Goal: Task Accomplishment & Management: Use online tool/utility

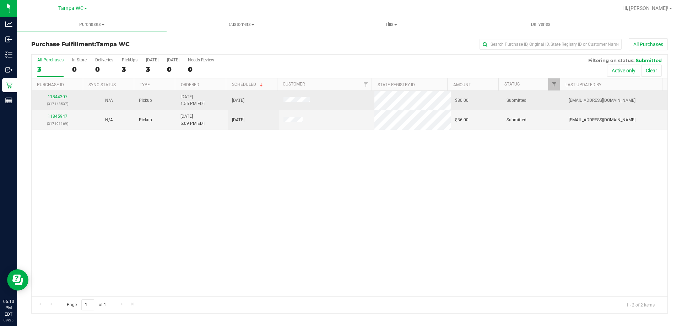
click at [62, 97] on link "11844307" at bounding box center [58, 96] width 20 height 5
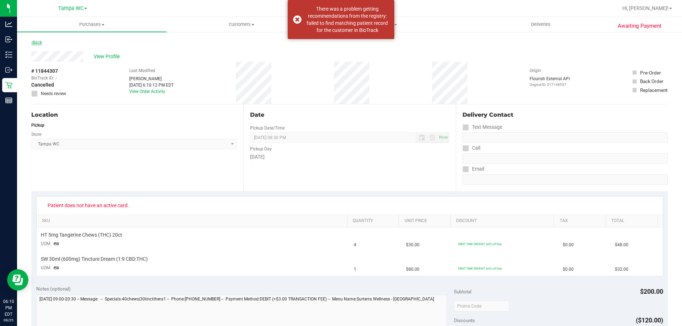
click at [41, 42] on link "Back" at bounding box center [36, 42] width 11 height 5
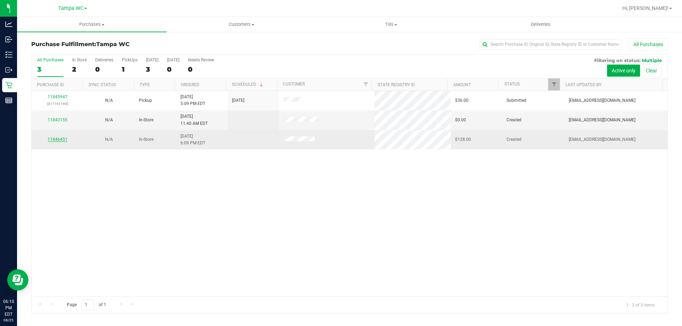
click at [55, 140] on link "11846451" at bounding box center [58, 139] width 20 height 5
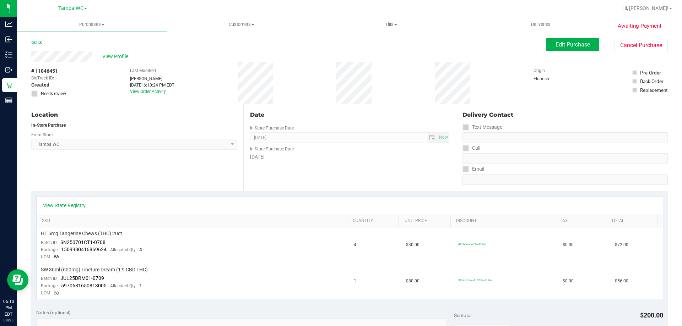
click at [40, 43] on link "Back" at bounding box center [36, 42] width 11 height 5
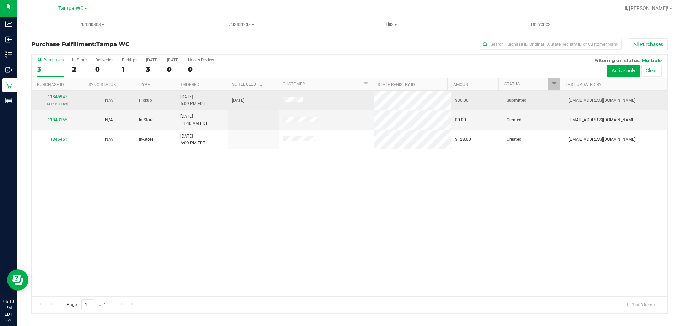
click at [59, 99] on link "11845947" at bounding box center [58, 96] width 20 height 5
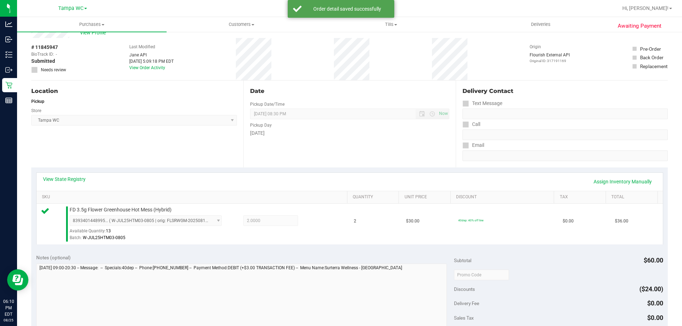
scroll to position [106, 0]
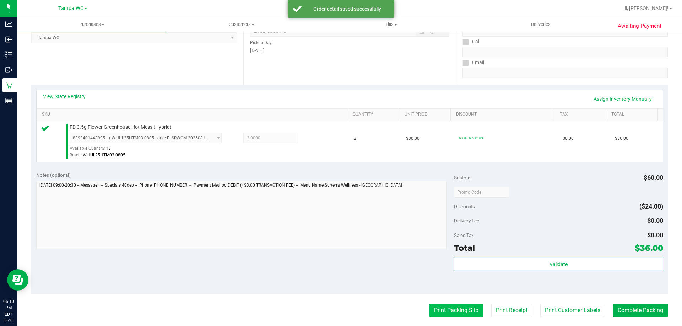
click at [453, 306] on button "Print Packing Slip" at bounding box center [456, 310] width 54 height 13
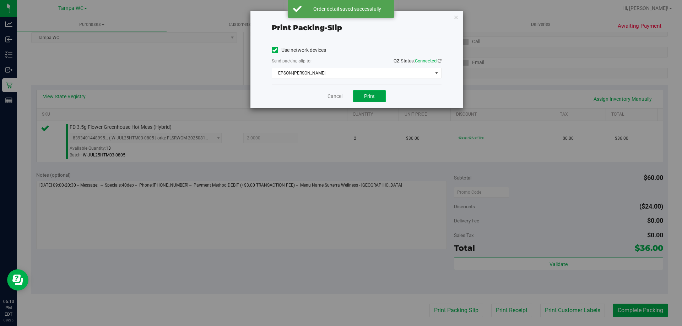
click at [362, 94] on button "Print" at bounding box center [369, 96] width 33 height 12
click at [395, 73] on span "EPSON-[PERSON_NAME]" at bounding box center [352, 73] width 160 height 10
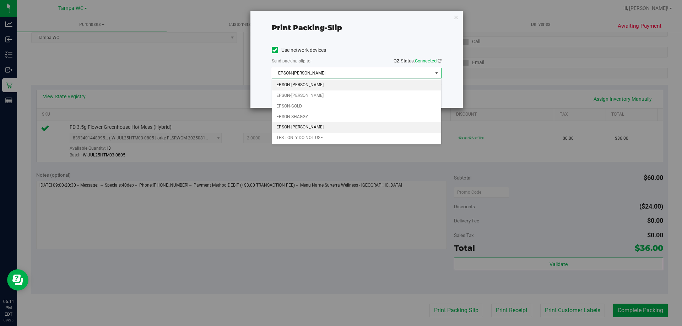
click at [319, 125] on li "EPSON-[PERSON_NAME]" at bounding box center [356, 127] width 169 height 11
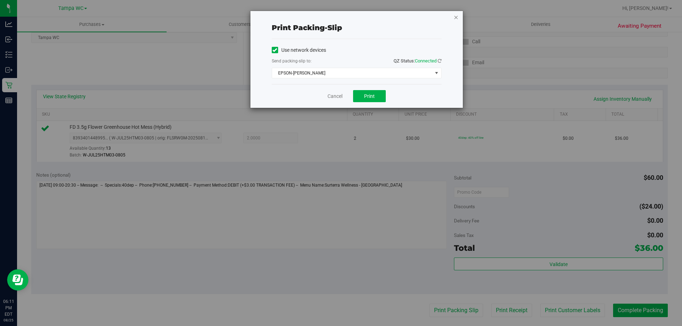
click at [454, 18] on icon "button" at bounding box center [455, 17] width 5 height 9
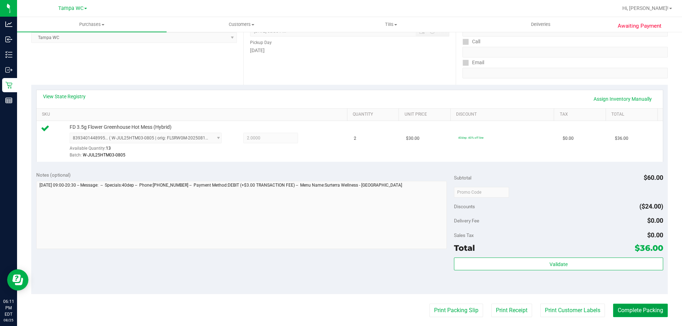
click at [626, 310] on button "Complete Packing" at bounding box center [640, 310] width 55 height 13
